Goal: Task Accomplishment & Management: Manage account settings

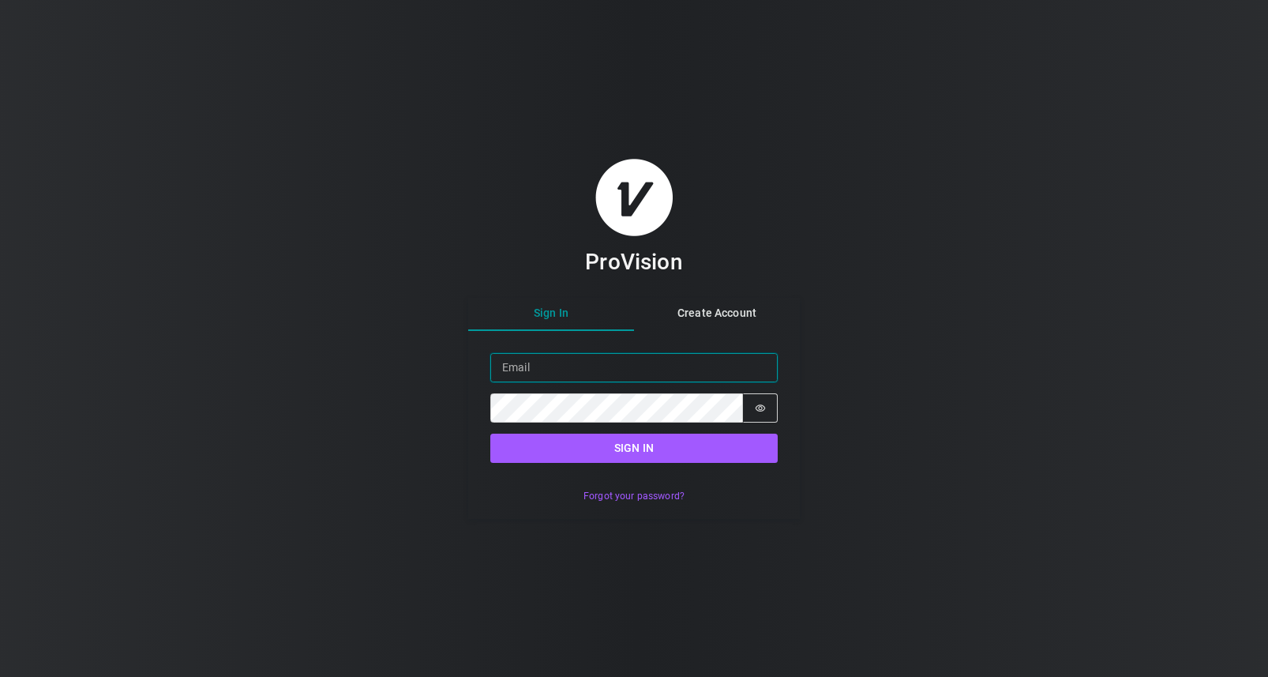
click at [524, 370] on input "Email" at bounding box center [633, 367] width 287 height 29
click at [544, 371] on input "Email" at bounding box center [633, 367] width 287 height 29
paste input "AN-520-AP-O"
type input "AN-520-AP-O"
drag, startPoint x: 604, startPoint y: 366, endPoint x: 431, endPoint y: 361, distance: 173.0
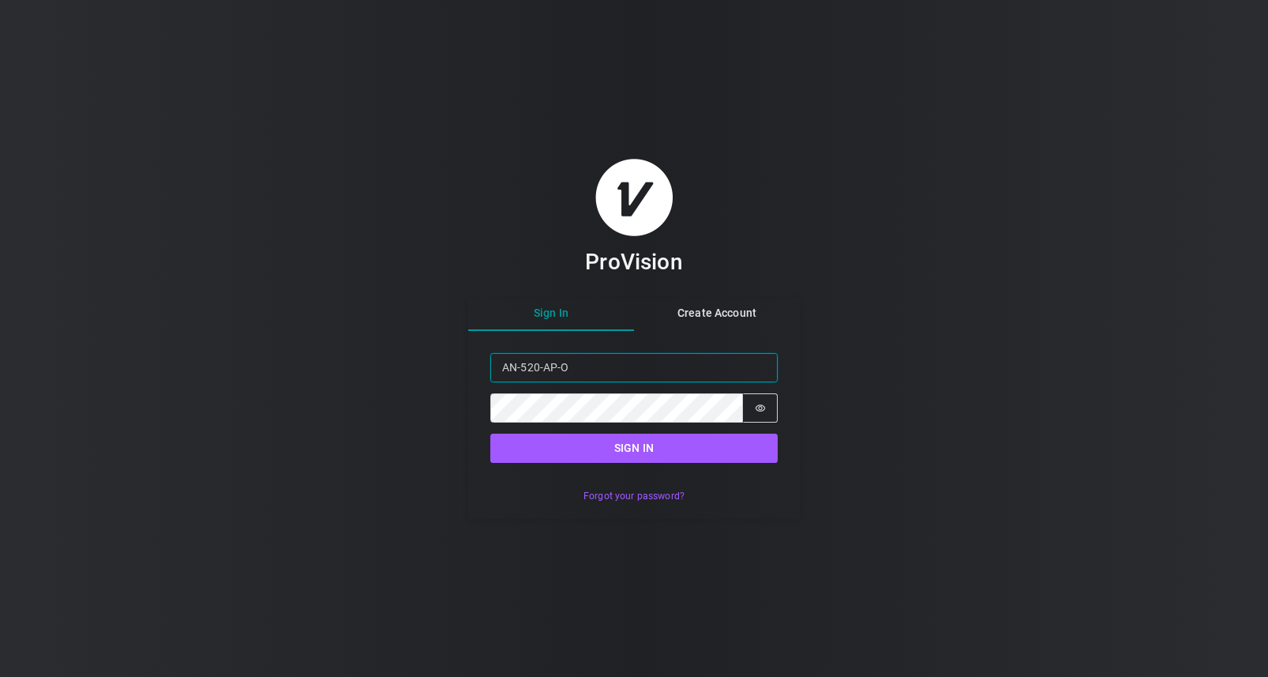
click at [431, 361] on div "ProVision Sign In Create Account Sign in Email AN-520-AP-O Password Password is…" at bounding box center [634, 338] width 1268 height 677
click at [517, 363] on input "Email" at bounding box center [633, 367] width 287 height 29
paste input "[PERSON_NAME][EMAIL_ADDRESS][DOMAIN_NAME]"
type input "[PERSON_NAME][EMAIL_ADDRESS][DOMAIN_NAME]"
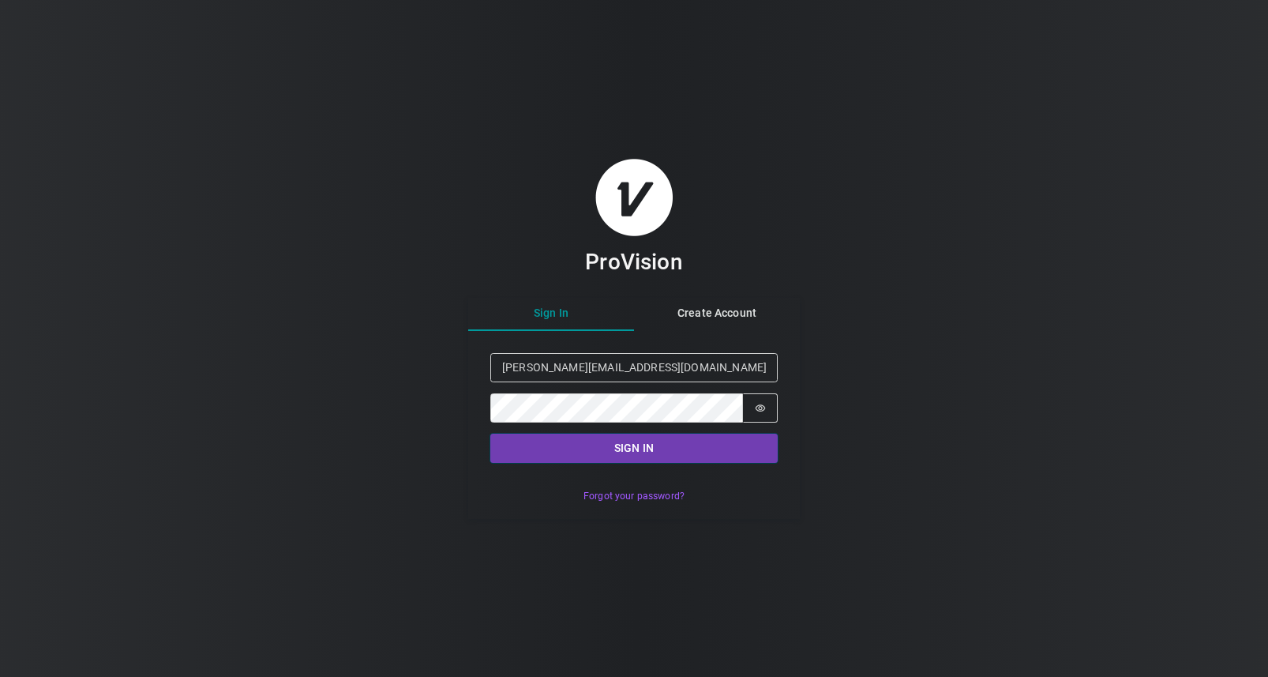
click at [620, 444] on button "Sign in" at bounding box center [633, 448] width 287 height 29
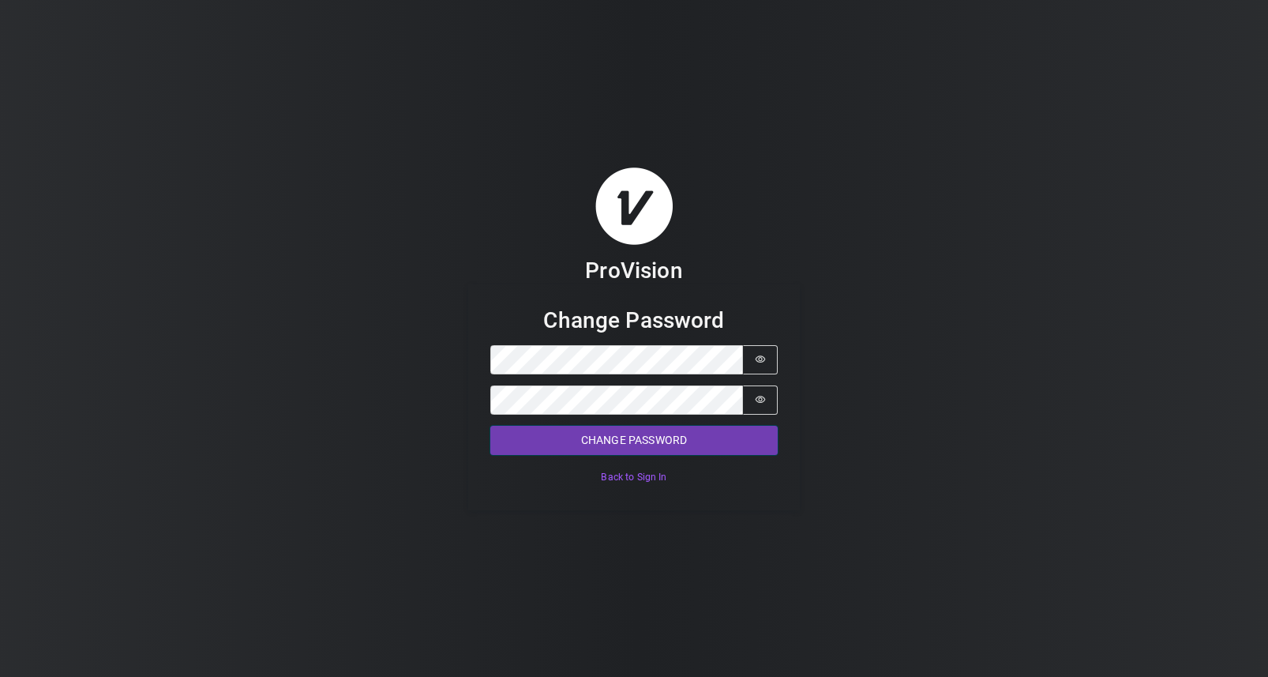
click at [663, 448] on button "Change Password" at bounding box center [633, 440] width 287 height 29
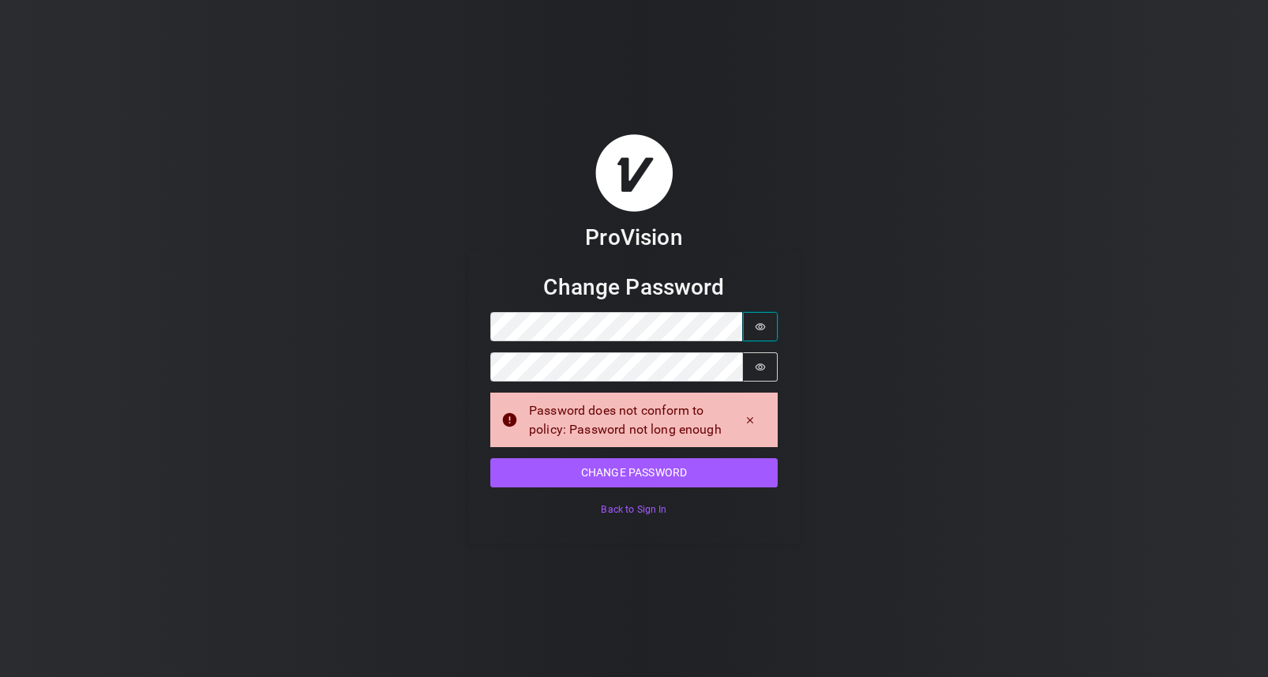
scroll to position [1, 0]
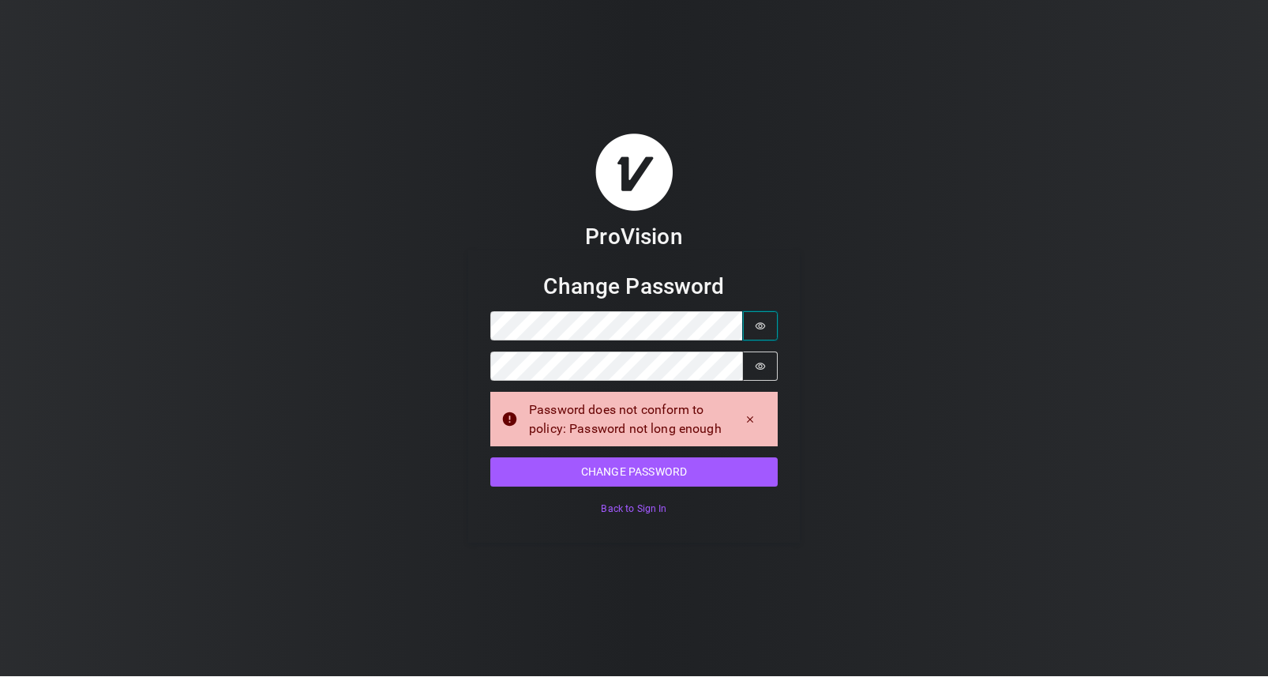
click at [762, 327] on icon "Show password" at bounding box center [760, 326] width 11 height 11
